Goal: Task Accomplishment & Management: Use online tool/utility

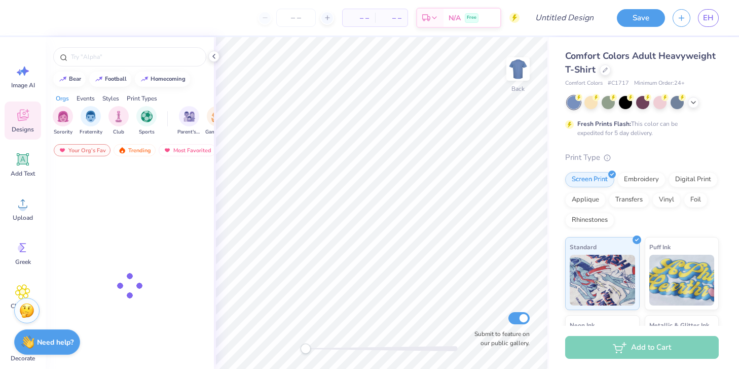
click at [608, 75] on div "Comfort Colors Adult Heavyweight T-Shirt" at bounding box center [642, 62] width 154 height 27
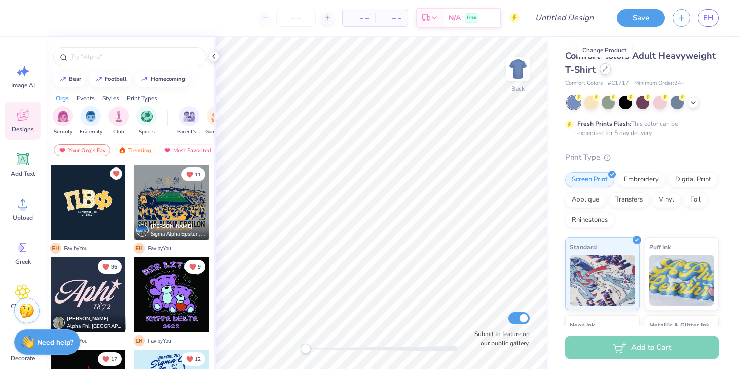
click at [607, 73] on div at bounding box center [605, 68] width 11 height 11
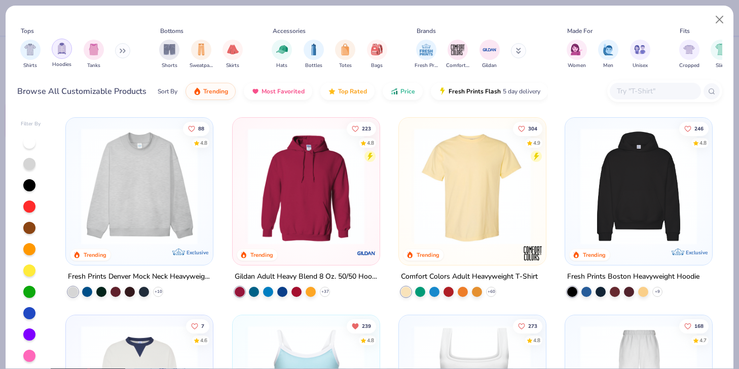
click at [66, 54] on div "filter for Hoodies" at bounding box center [62, 49] width 20 height 20
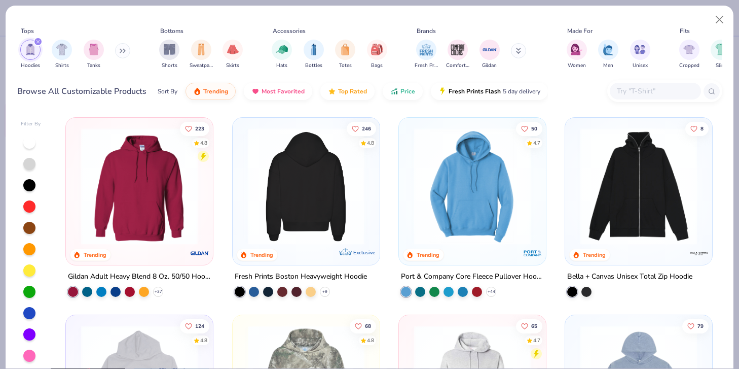
click at [328, 205] on img at bounding box center [305, 186] width 127 height 117
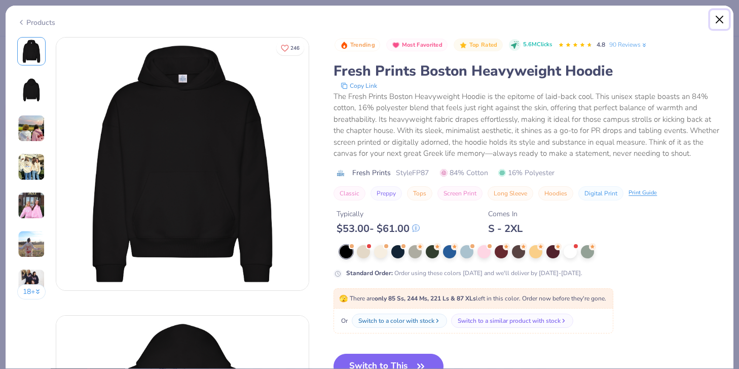
click at [721, 24] on button "Close" at bounding box center [720, 19] width 19 height 19
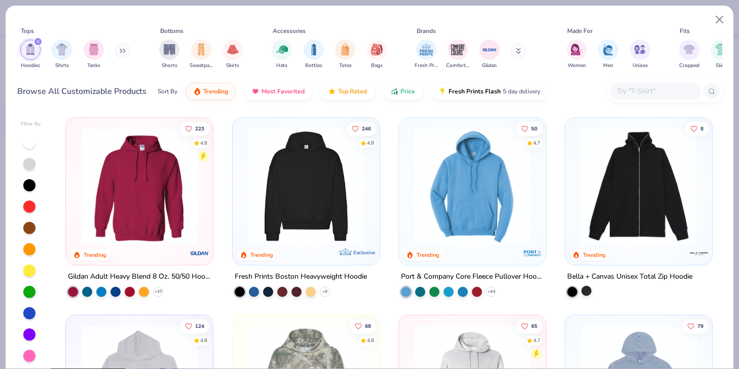
click at [588, 289] on div at bounding box center [587, 291] width 10 height 10
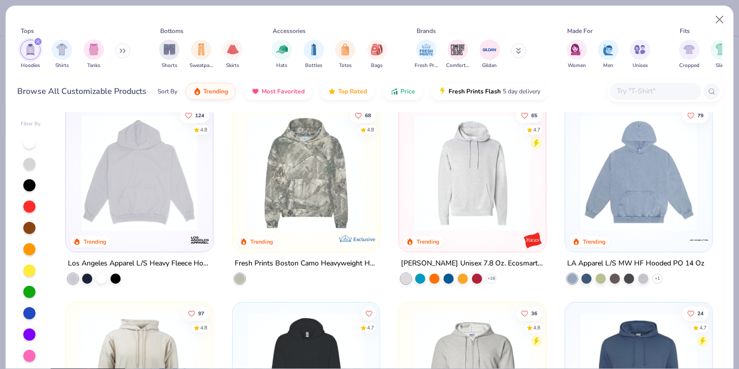
scroll to position [222, 0]
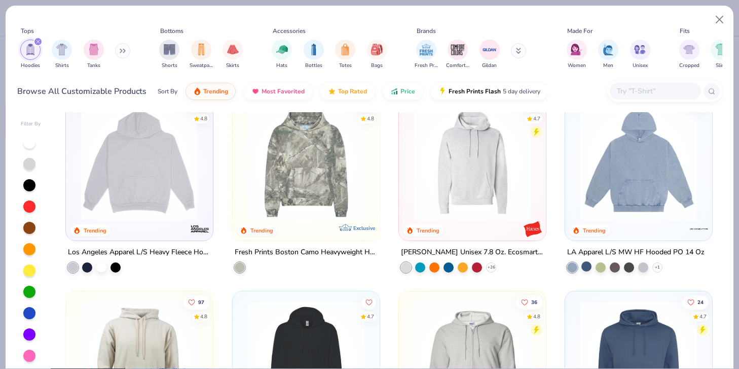
click at [583, 265] on div at bounding box center [587, 266] width 10 height 10
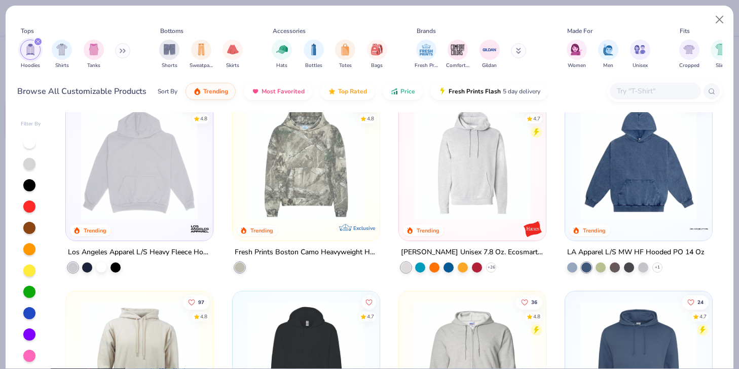
click at [646, 178] on img at bounding box center [639, 161] width 127 height 117
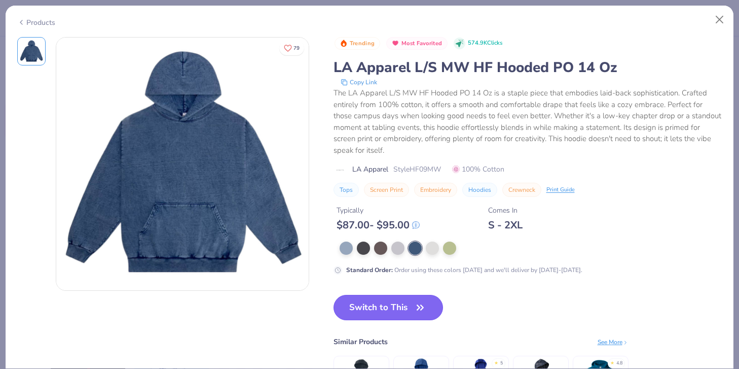
click at [368, 312] on button "Switch to This" at bounding box center [389, 307] width 110 height 25
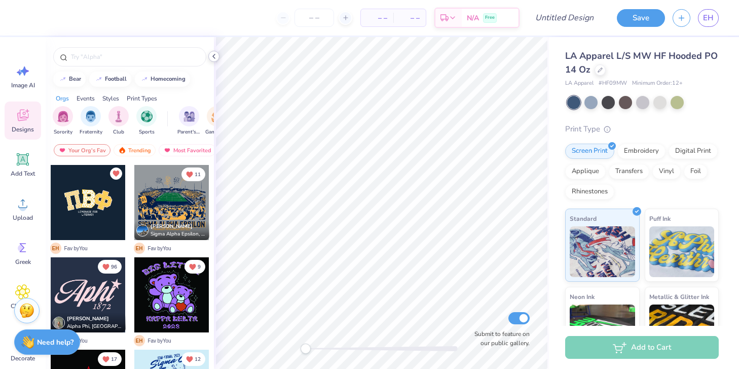
click at [213, 57] on icon at bounding box center [214, 56] width 8 height 8
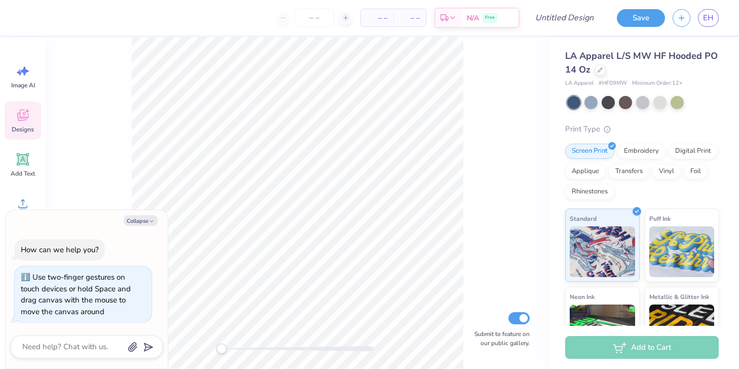
drag, startPoint x: 218, startPoint y: 350, endPoint x: 150, endPoint y: 332, distance: 70.2
click at [150, 332] on body "– – Per Item – – Total Est. Delivery N/A Free Design Title Save EH Image AI Des…" at bounding box center [369, 184] width 739 height 369
click at [149, 219] on icon "button" at bounding box center [152, 221] width 6 height 6
type textarea "x"
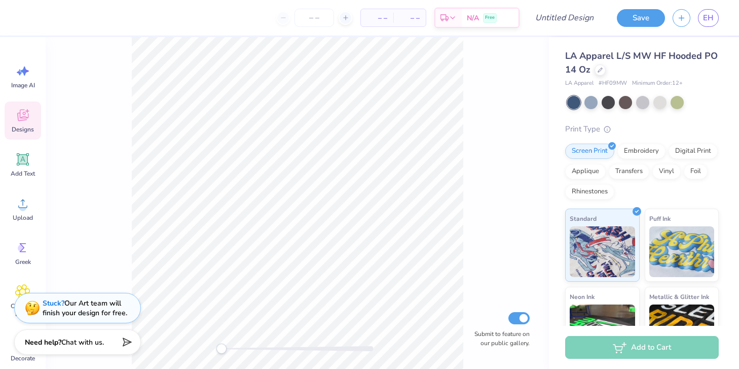
click at [513, 171] on div "Submit to feature on our public gallery." at bounding box center [298, 203] width 504 height 332
click at [640, 149] on div "Embroidery" at bounding box center [642, 149] width 48 height 15
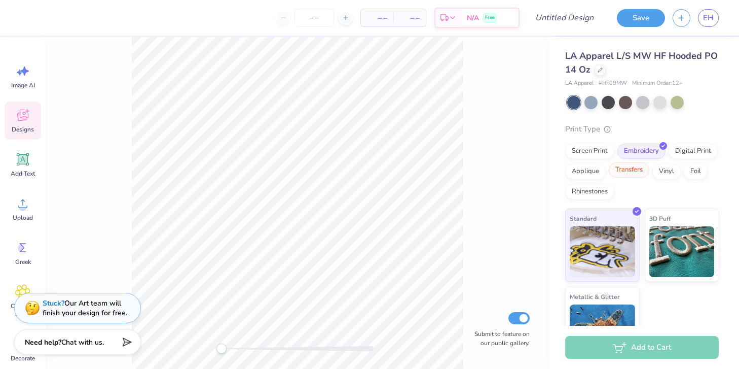
scroll to position [34, 0]
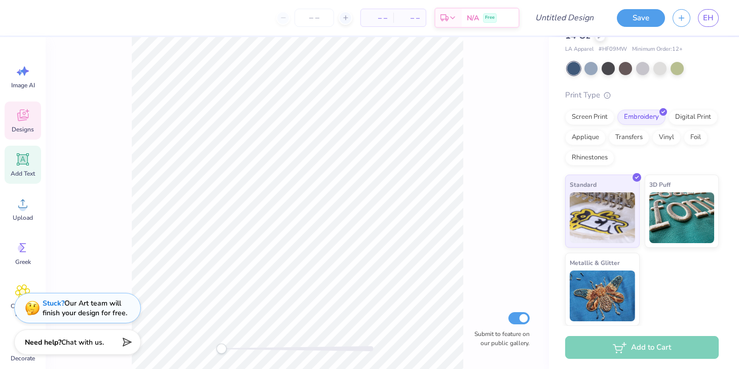
click at [31, 163] on div "Add Text" at bounding box center [23, 165] width 37 height 38
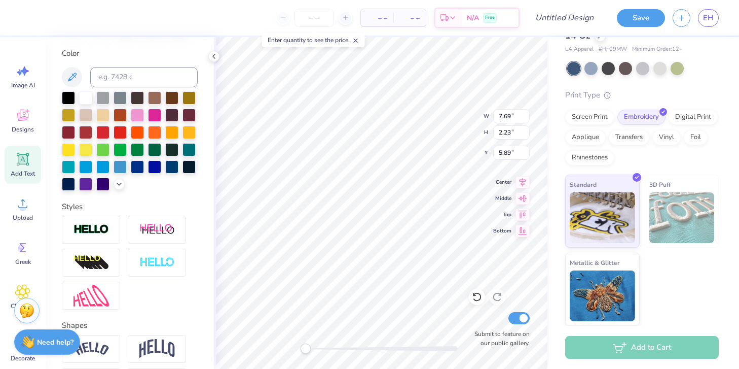
scroll to position [261, 0]
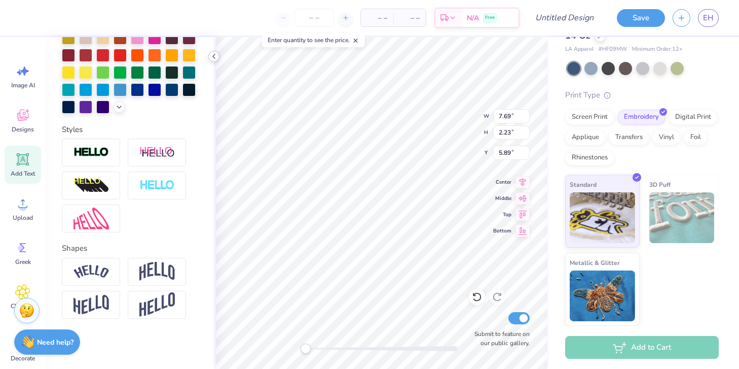
click at [214, 57] on polyline at bounding box center [214, 56] width 2 height 4
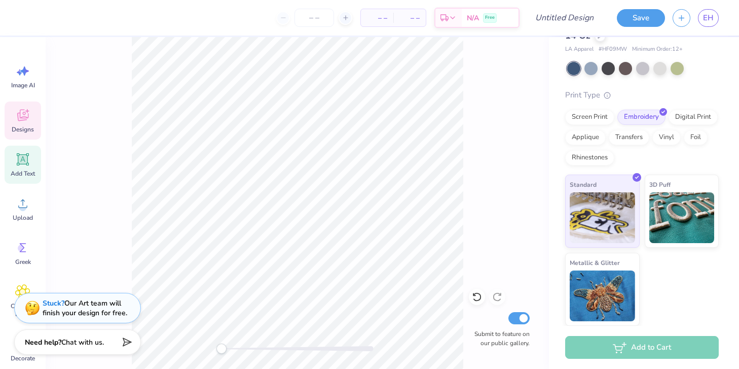
click at [20, 125] on span "Designs" at bounding box center [23, 129] width 22 height 8
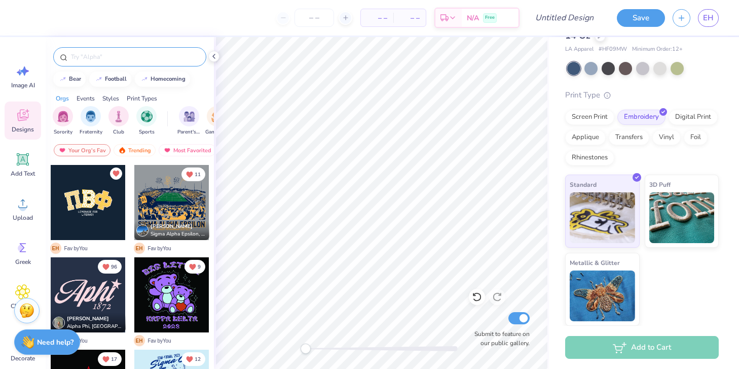
click at [88, 55] on input "text" at bounding box center [135, 57] width 130 height 10
type input "xoxo"
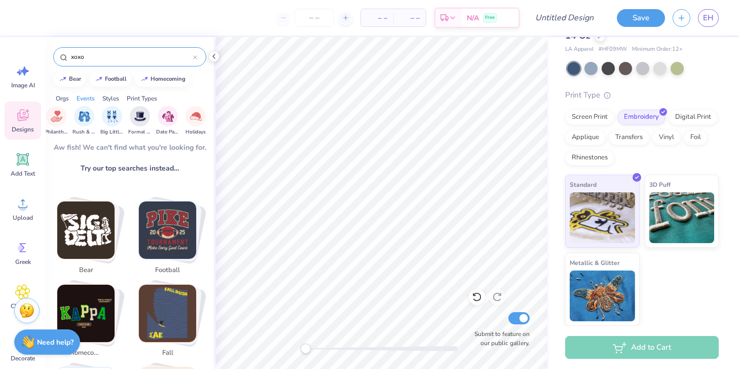
scroll to position [0, 229]
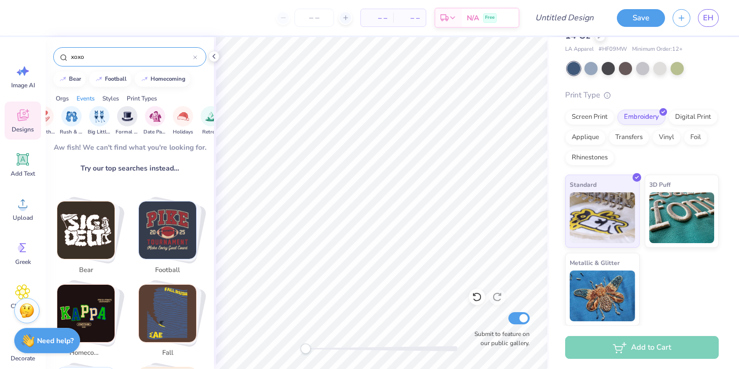
click at [45, 344] on strong "Need help?" at bounding box center [55, 341] width 37 height 10
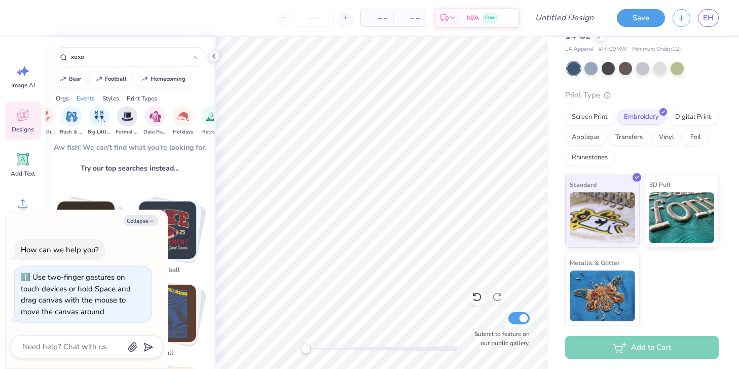
click at [101, 191] on div "xoxo pink bear football homecoming fall golf stars star dog western parents wee…" at bounding box center [130, 308] width 168 height 248
click at [126, 262] on div "How can we help you? Use two-finger gestures on touch devices or hold Space and…" at bounding box center [87, 281] width 152 height 100
click at [214, 60] on icon at bounding box center [214, 56] width 8 height 8
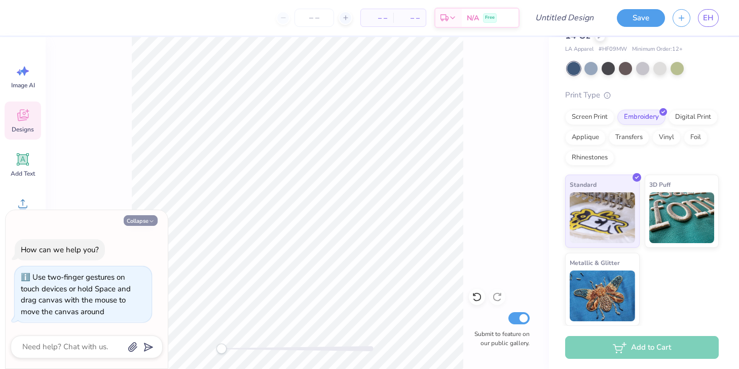
click at [147, 216] on button "Collapse" at bounding box center [141, 220] width 34 height 11
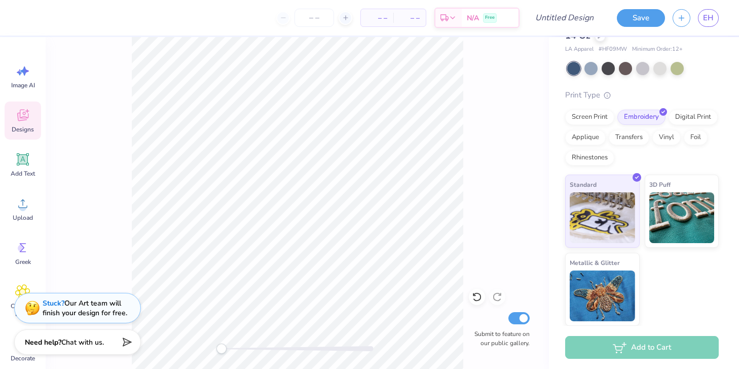
type textarea "x"
click at [25, 364] on div "Decorate" at bounding box center [23, 349] width 37 height 38
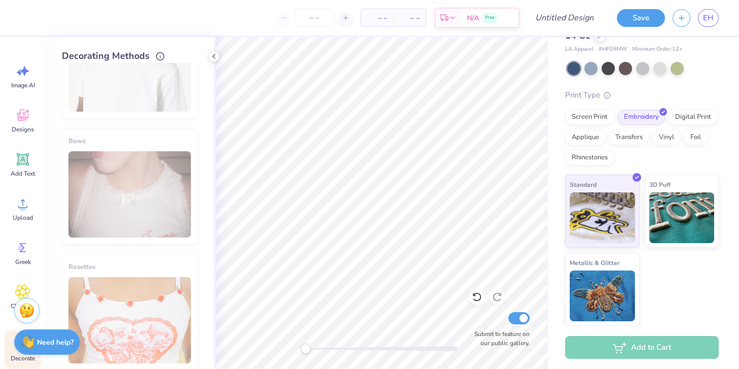
scroll to position [583, 0]
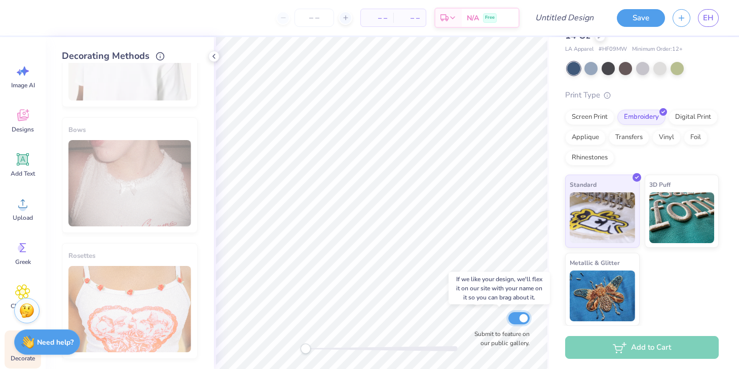
click at [519, 323] on input "Submit to feature on our public gallery." at bounding box center [519, 318] width 21 height 12
checkbox input "false"
click at [22, 90] on div "Image AI" at bounding box center [23, 76] width 37 height 38
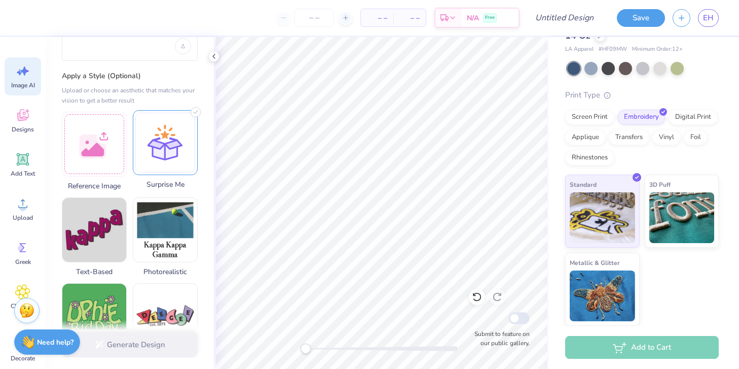
scroll to position [87, 0]
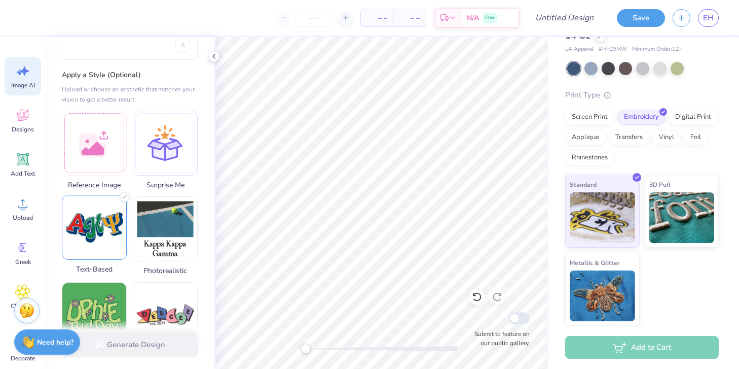
click at [91, 225] on img at bounding box center [94, 227] width 64 height 64
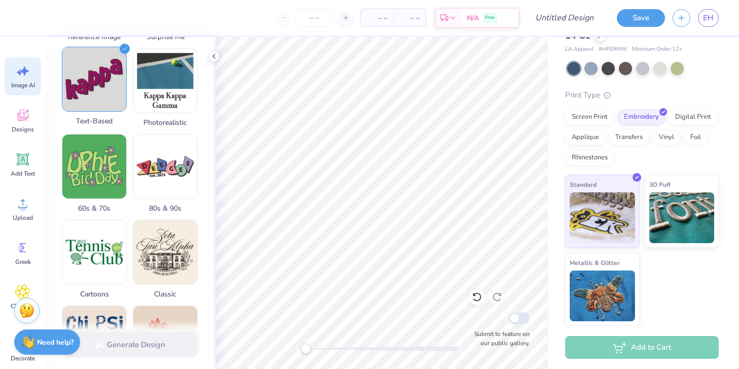
scroll to position [0, 0]
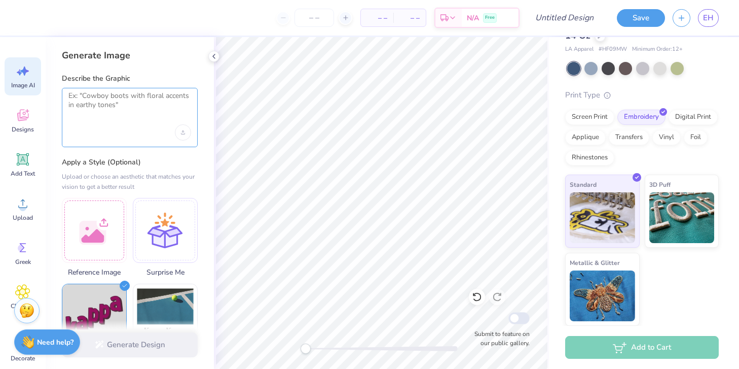
click at [127, 104] on textarea at bounding box center [129, 103] width 123 height 25
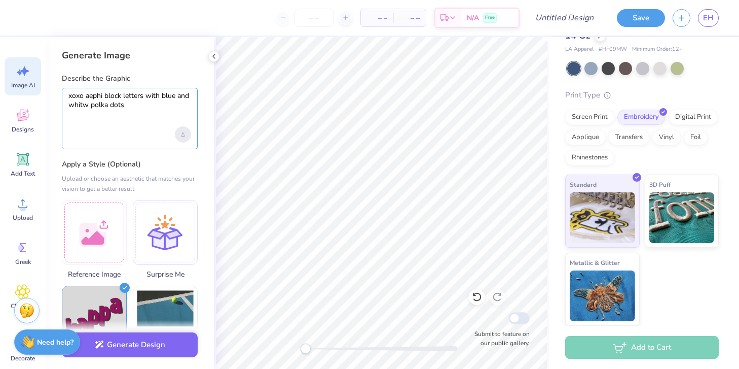
type textarea "xoxo aephi block letters with blue and whitw polka dots"
click at [184, 129] on div "Upload image" at bounding box center [183, 134] width 16 height 16
click at [176, 132] on div "Upload image" at bounding box center [183, 134] width 16 height 16
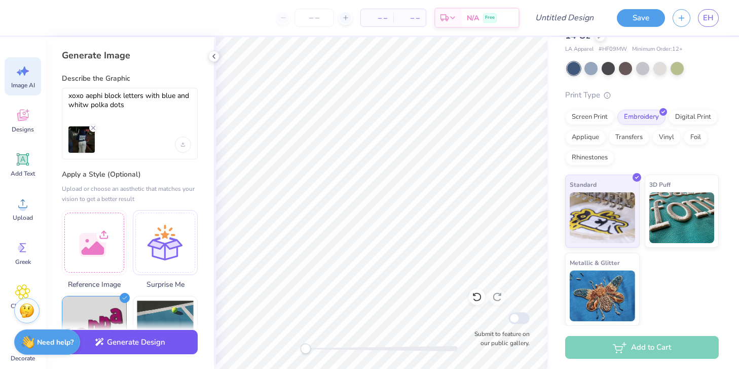
click at [163, 336] on button "Generate Design" at bounding box center [130, 342] width 136 height 25
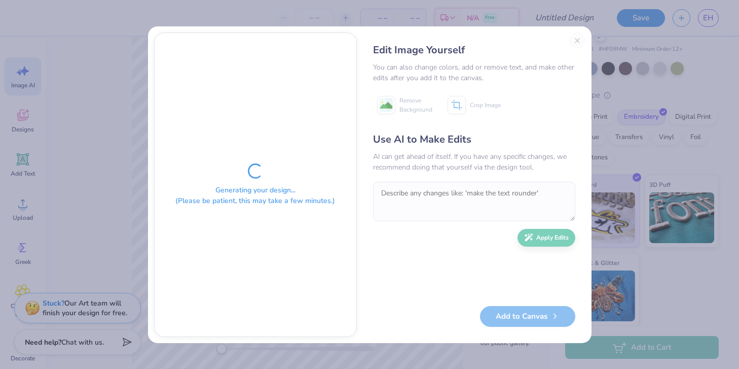
click at [163, 336] on div "Generating your design... (Please be patient, this may take a few minutes.) Edi…" at bounding box center [370, 184] width 444 height 316
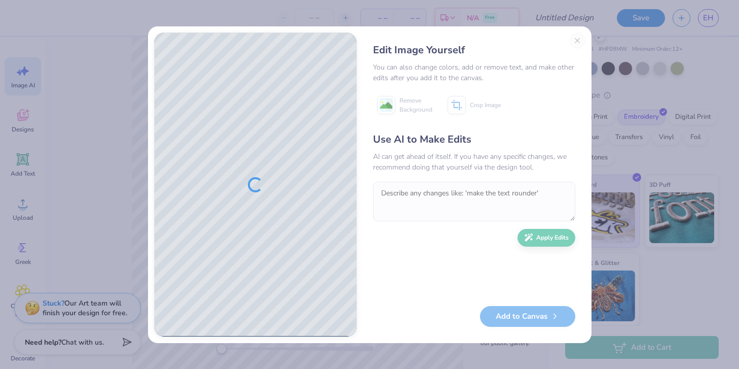
click at [473, 230] on div "Use AI to Make Edits AI can get ahead of itself. If you have any specific chang…" at bounding box center [474, 214] width 202 height 164
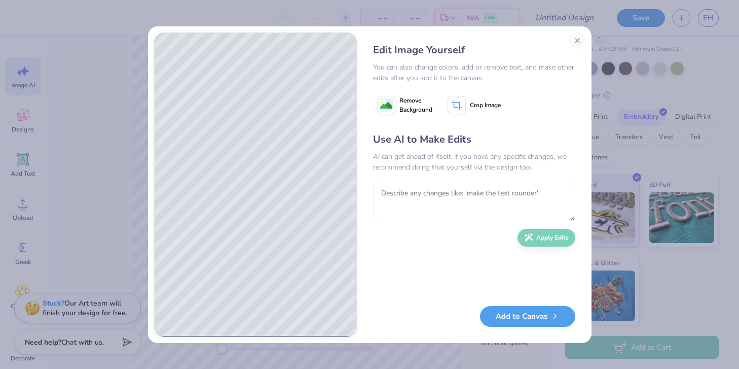
click at [442, 211] on textarea at bounding box center [474, 202] width 202 height 40
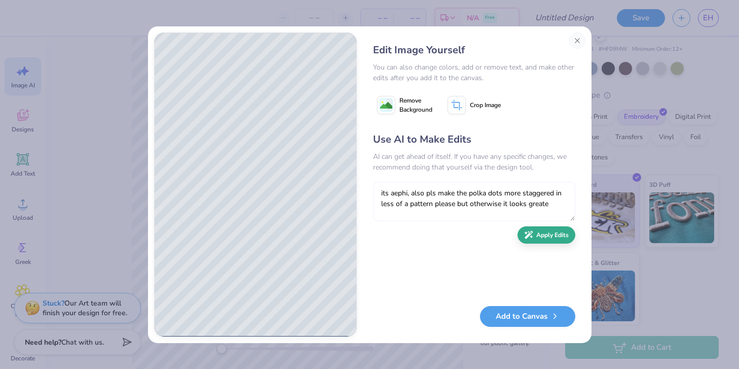
type textarea "its aephi, also pls make the polka dots more staggered in less of a pattern ple…"
click at [567, 238] on button "Apply Edits" at bounding box center [547, 235] width 58 height 18
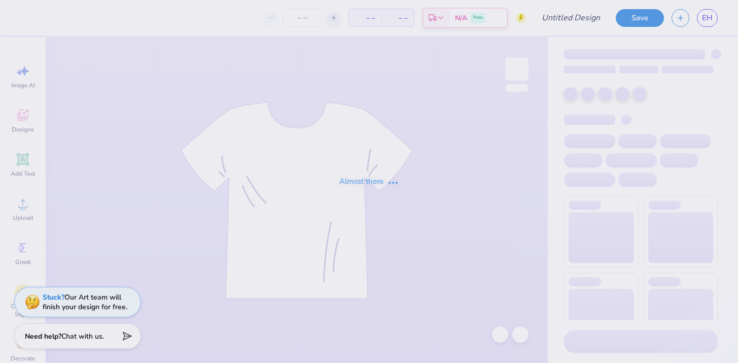
type input "[GEOGRAPHIC_DATA][US_STATE] : [PERSON_NAME]"
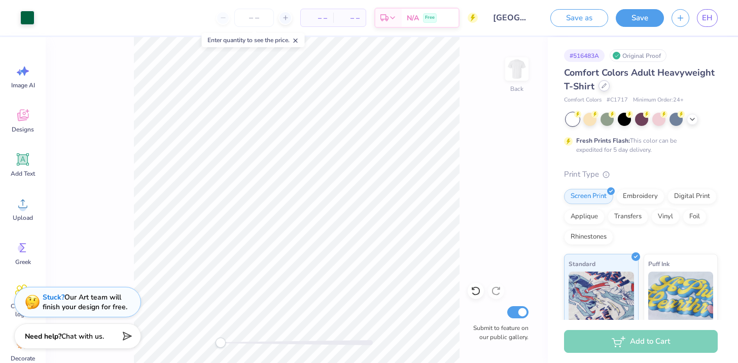
click at [601, 87] on icon at bounding box center [603, 85] width 5 height 5
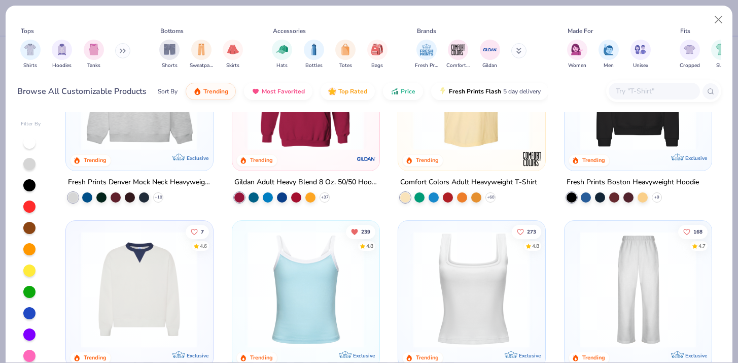
scroll to position [167, 0]
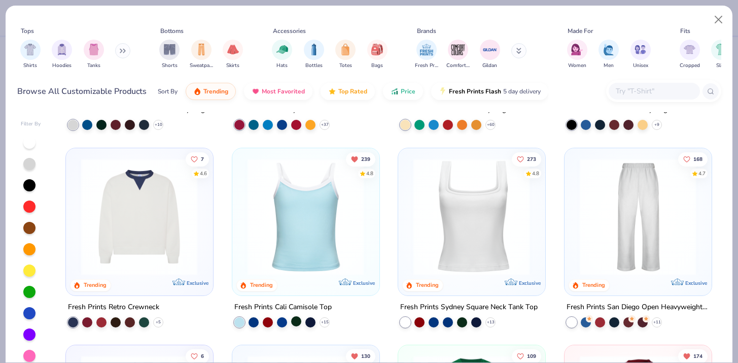
click at [296, 324] on div at bounding box center [296, 320] width 10 height 10
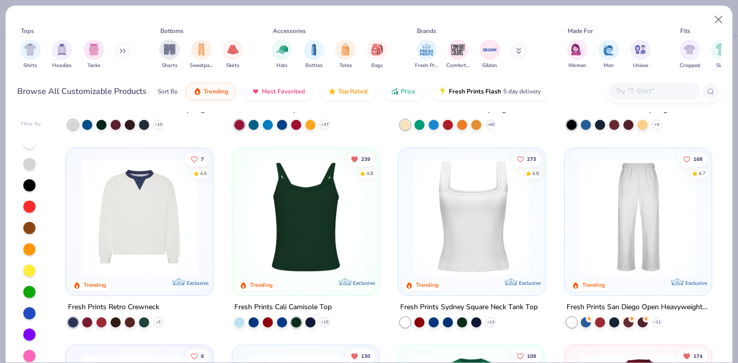
click at [339, 222] on img at bounding box center [305, 216] width 126 height 117
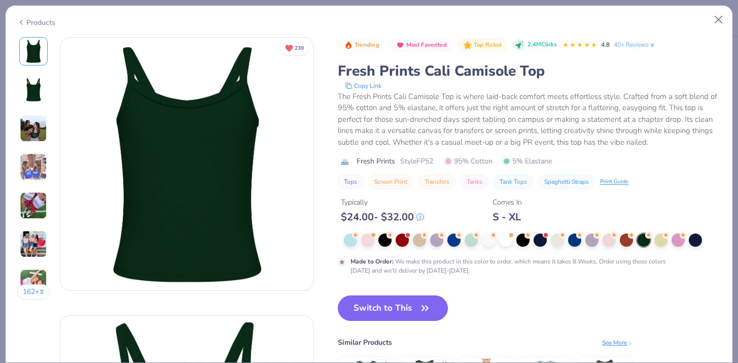
click at [387, 307] on button "Switch to This" at bounding box center [393, 307] width 110 height 25
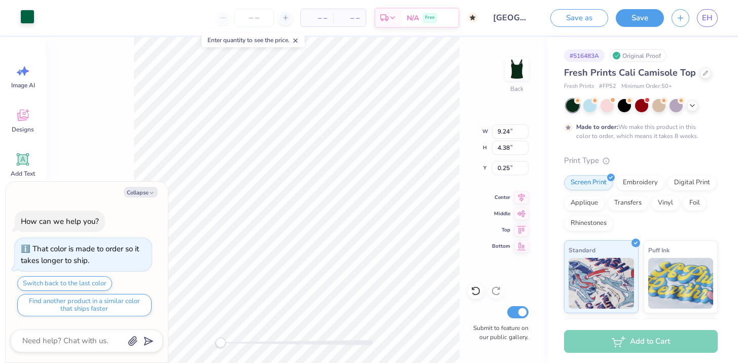
click at [28, 19] on div at bounding box center [27, 17] width 14 height 14
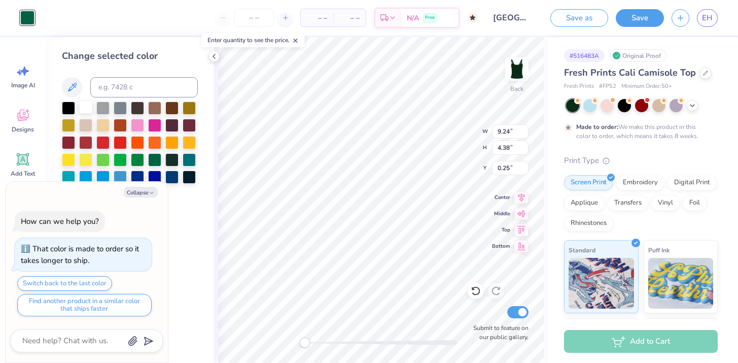
click at [84, 105] on div at bounding box center [85, 106] width 13 height 13
click at [188, 181] on div at bounding box center [189, 175] width 13 height 13
click at [85, 109] on div at bounding box center [85, 106] width 13 height 13
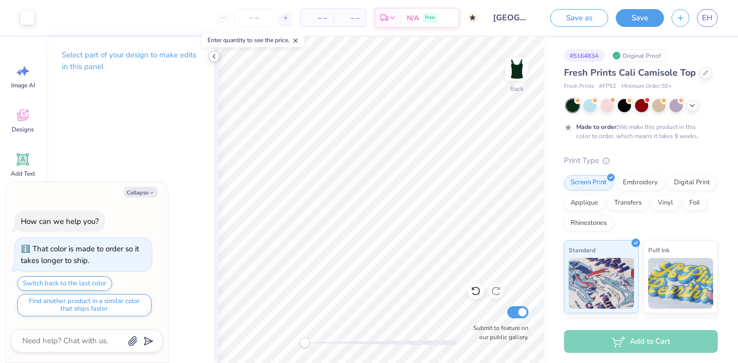
click at [211, 56] on icon at bounding box center [214, 56] width 8 height 8
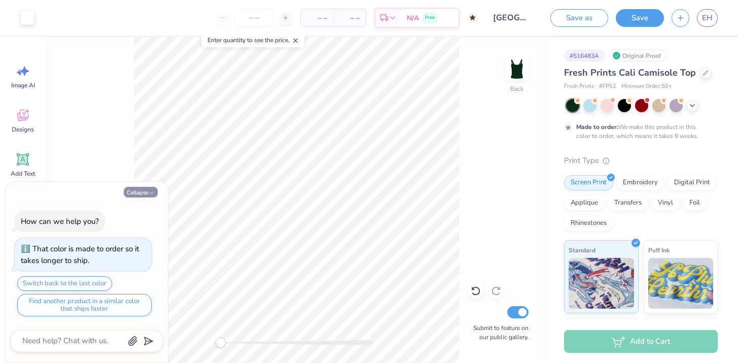
click at [127, 194] on button "Collapse" at bounding box center [141, 192] width 34 height 11
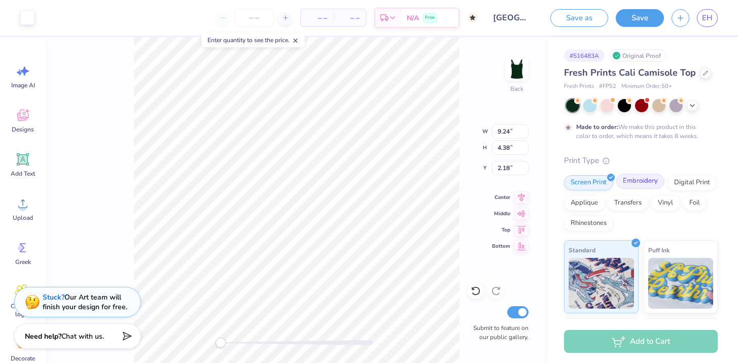
click at [638, 183] on div "Embroidery" at bounding box center [640, 180] width 48 height 15
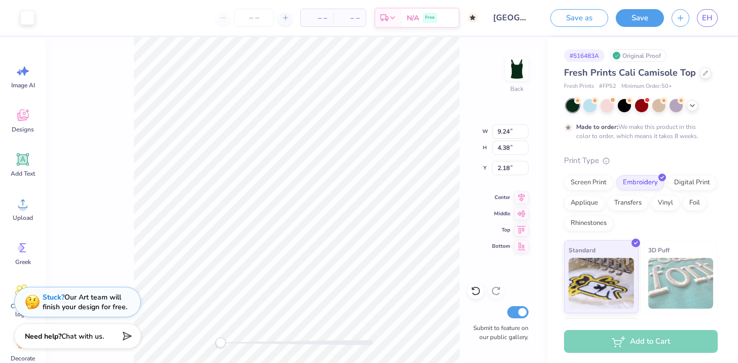
click at [700, 293] on img at bounding box center [680, 283] width 65 height 51
click at [684, 107] on div at bounding box center [642, 105] width 152 height 13
click at [689, 105] on icon at bounding box center [692, 104] width 8 height 8
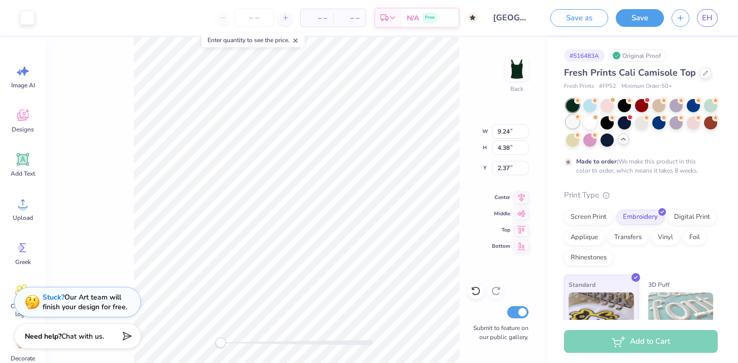
click at [572, 124] on div at bounding box center [572, 121] width 13 height 13
click at [584, 124] on div at bounding box center [589, 121] width 13 height 13
click at [589, 123] on div at bounding box center [589, 121] width 13 height 13
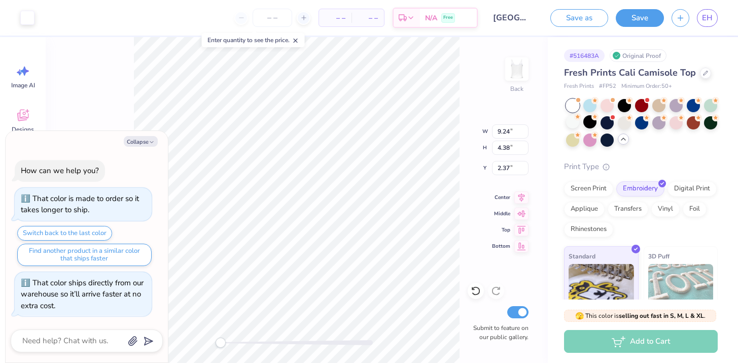
scroll to position [59, 0]
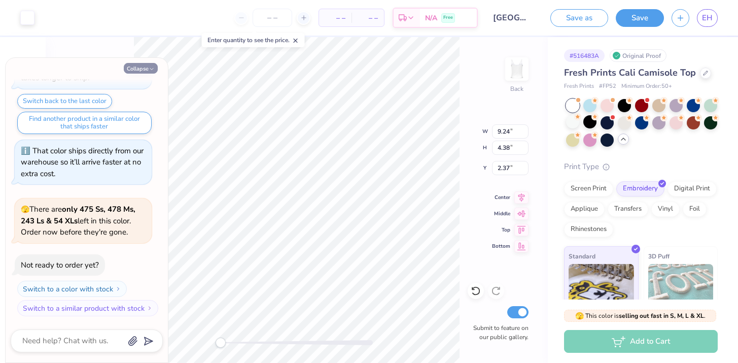
click at [136, 71] on button "Collapse" at bounding box center [141, 68] width 34 height 11
type textarea "x"
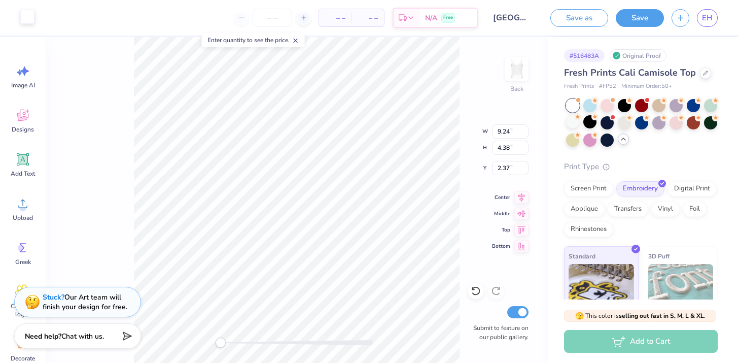
click at [22, 14] on div at bounding box center [27, 17] width 14 height 14
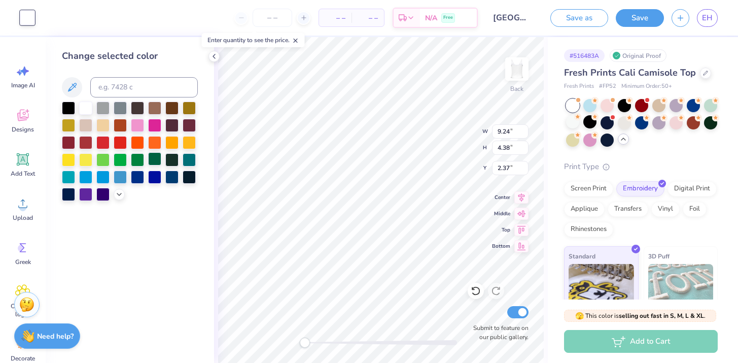
click at [150, 161] on div at bounding box center [154, 158] width 13 height 13
click at [140, 160] on div at bounding box center [137, 158] width 13 height 13
click at [148, 158] on div at bounding box center [154, 158] width 13 height 13
click at [477, 291] on icon at bounding box center [476, 291] width 10 height 10
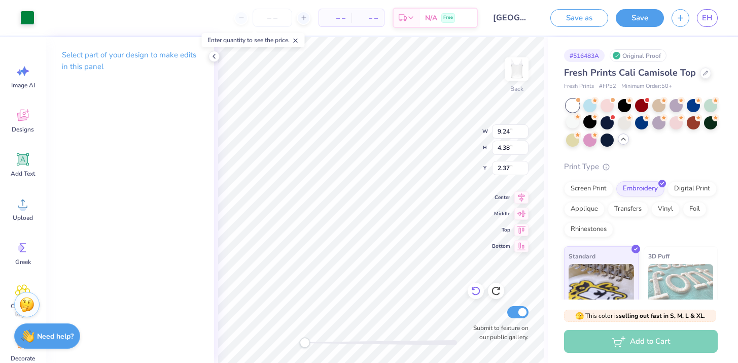
click at [477, 291] on icon at bounding box center [476, 291] width 10 height 10
type input "2.43"
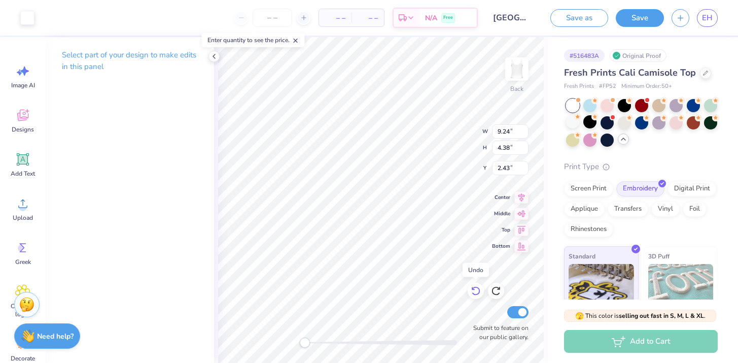
click at [477, 291] on icon at bounding box center [476, 291] width 10 height 10
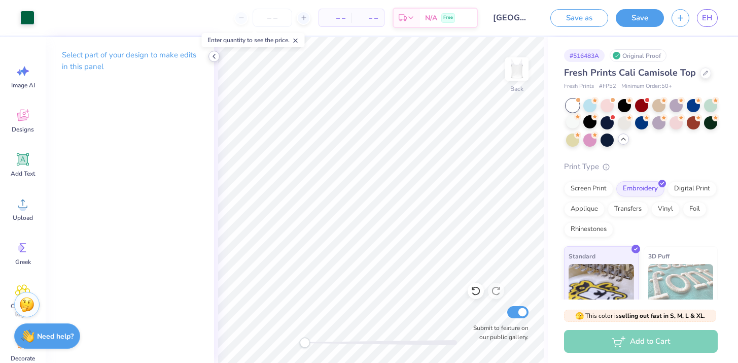
click at [213, 59] on icon at bounding box center [214, 56] width 8 height 8
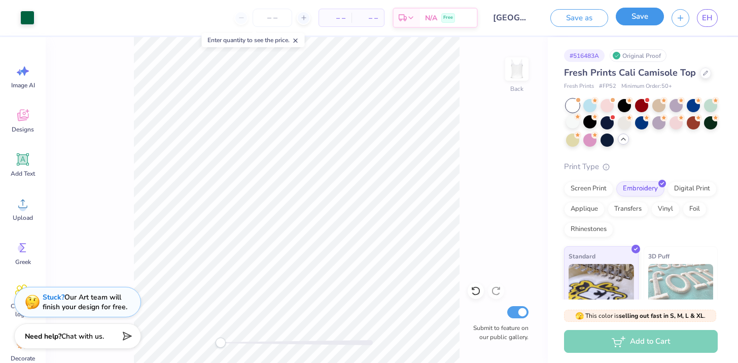
click at [622, 18] on button "Save" at bounding box center [640, 17] width 48 height 18
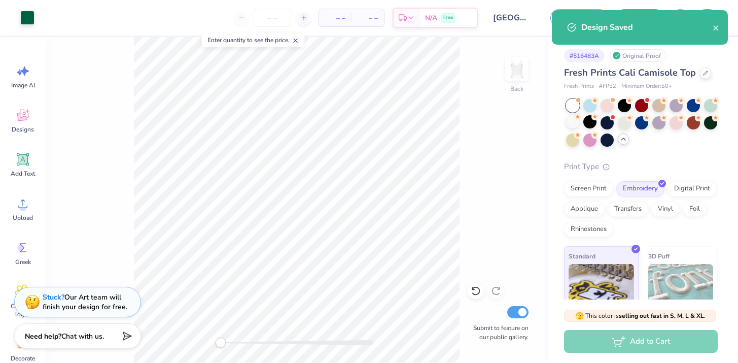
click at [722, 29] on div "Design Saved" at bounding box center [640, 27] width 176 height 34
click at [716, 29] on icon "close" at bounding box center [716, 28] width 7 height 8
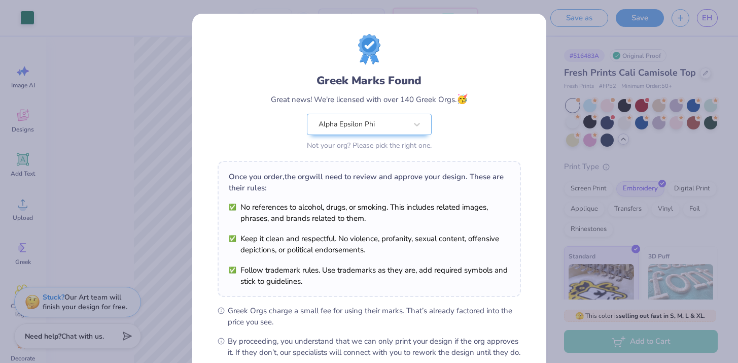
click at [711, 12] on div "Design Saved" at bounding box center [640, 10] width 180 height 4
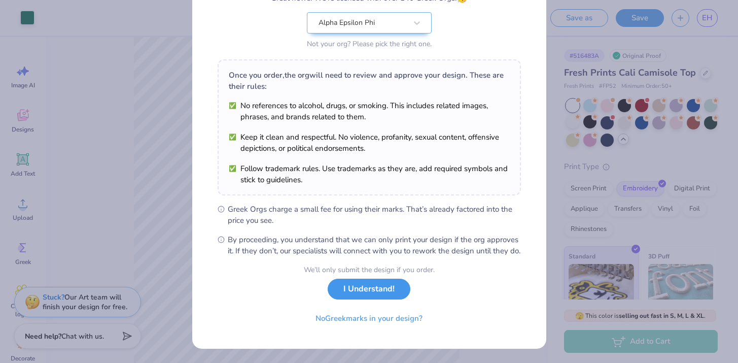
click at [363, 297] on button "I Understand!" at bounding box center [369, 288] width 83 height 21
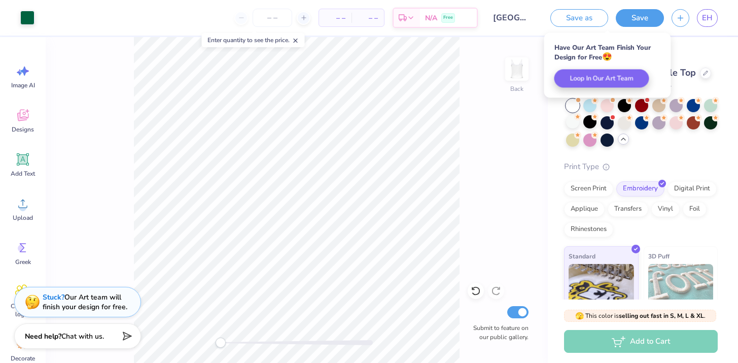
scroll to position [0, 0]
click at [706, 20] on span "EH" at bounding box center [707, 18] width 11 height 12
